Goal: Entertainment & Leisure: Consume media (video, audio)

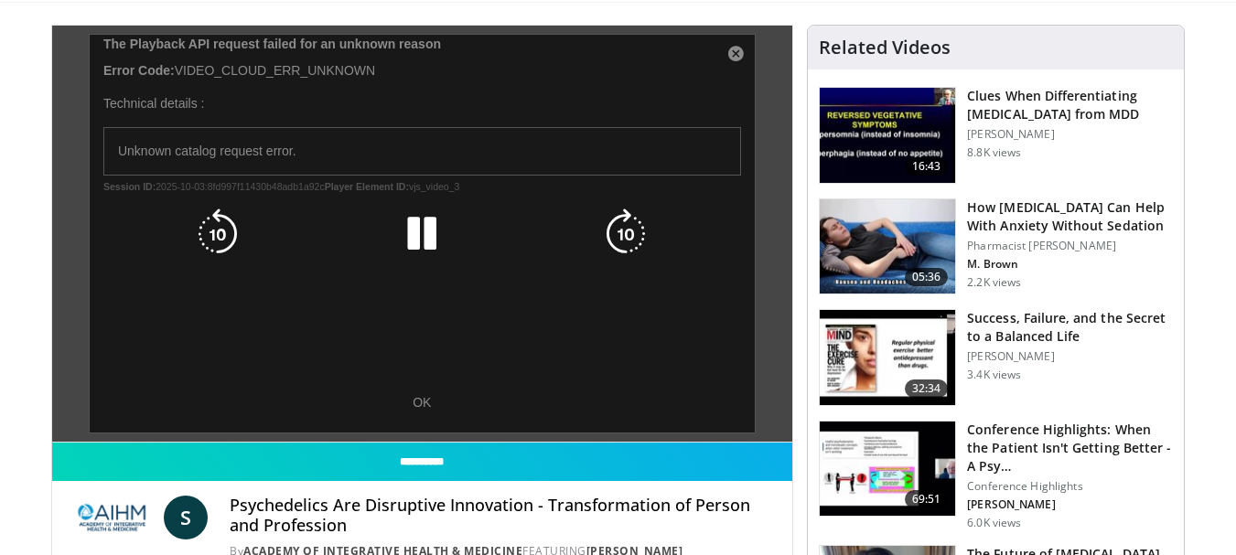
scroll to position [122, 0]
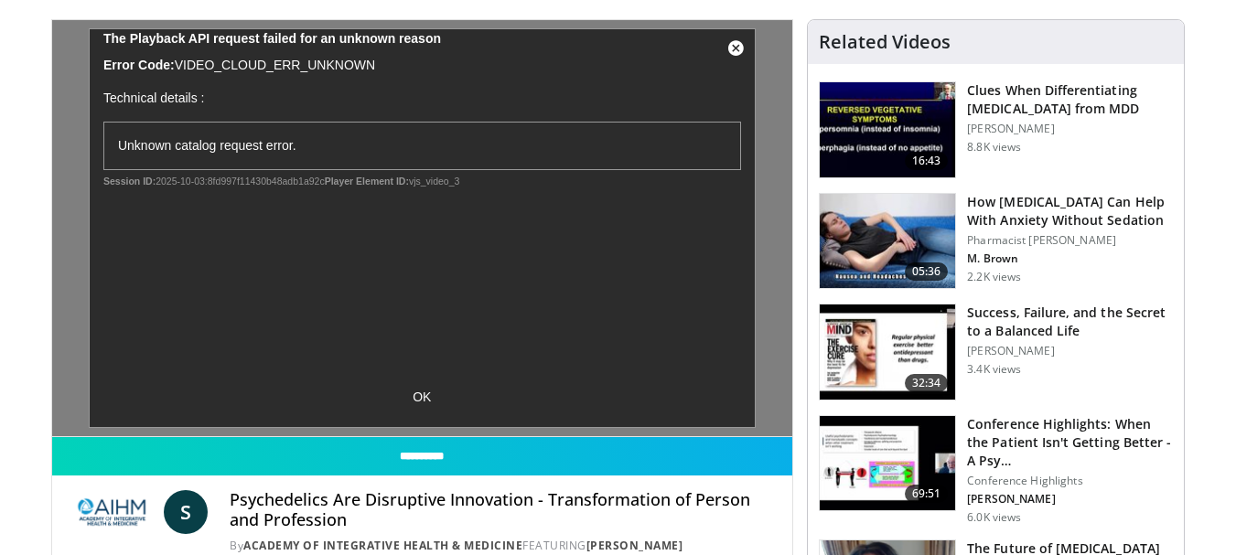
drag, startPoint x: 794, startPoint y: 511, endPoint x: 422, endPoint y: 393, distance: 390.4
click at [422, 393] on div "10 seconds Tap to unmute" at bounding box center [422, 228] width 741 height 416
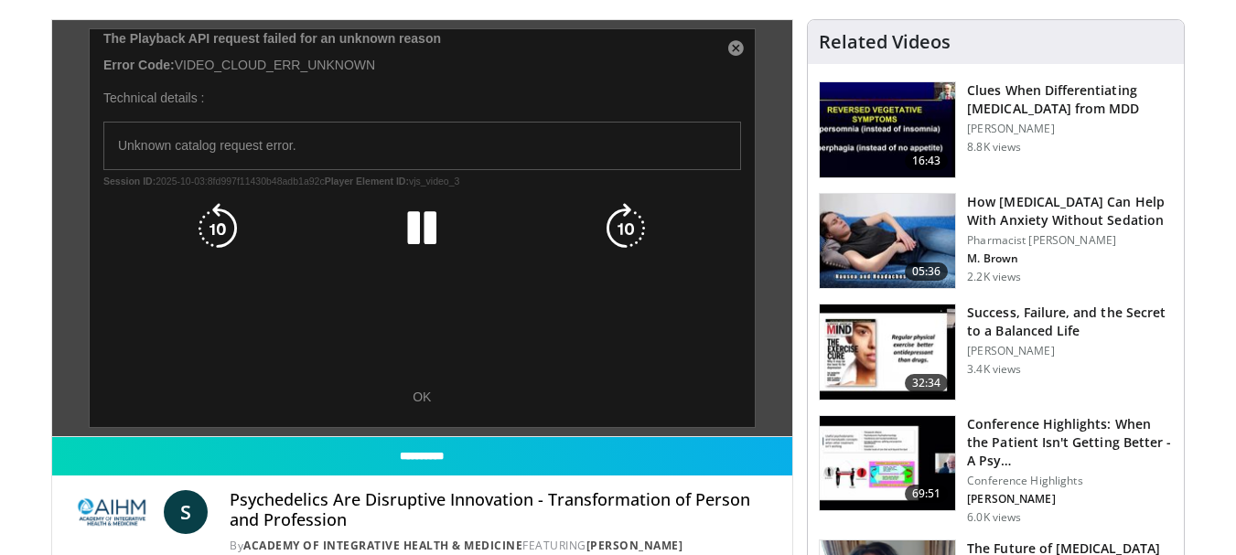
click at [416, 220] on icon "Video Player" at bounding box center [421, 228] width 51 height 51
click at [733, 47] on div "10 seconds Tap to unmute" at bounding box center [422, 228] width 741 height 416
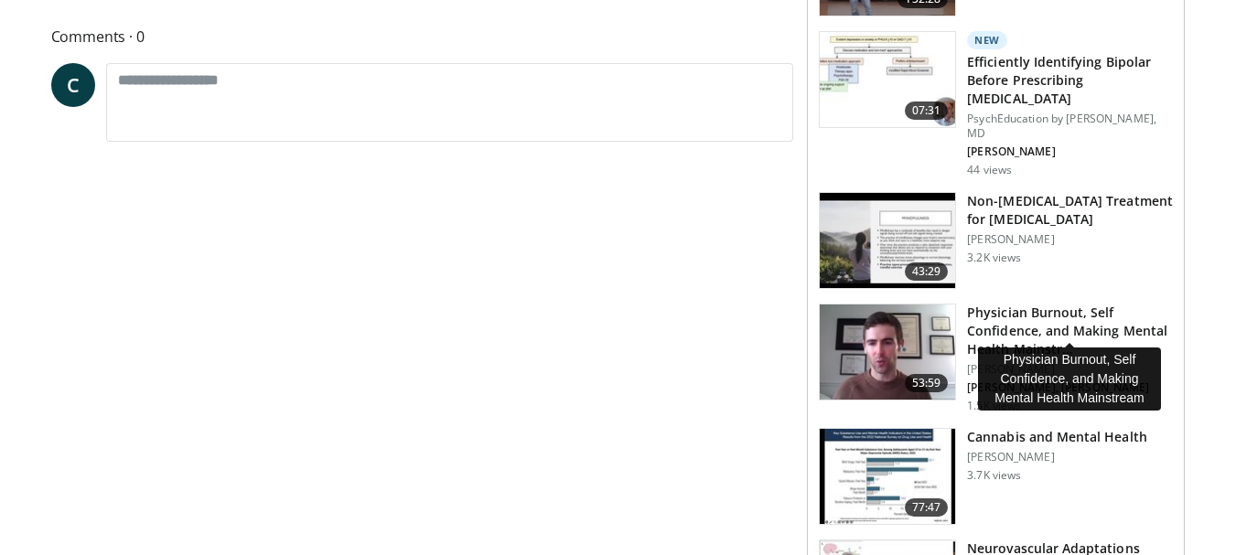
scroll to position [866, 0]
